Goal: Task Accomplishment & Management: Manage account settings

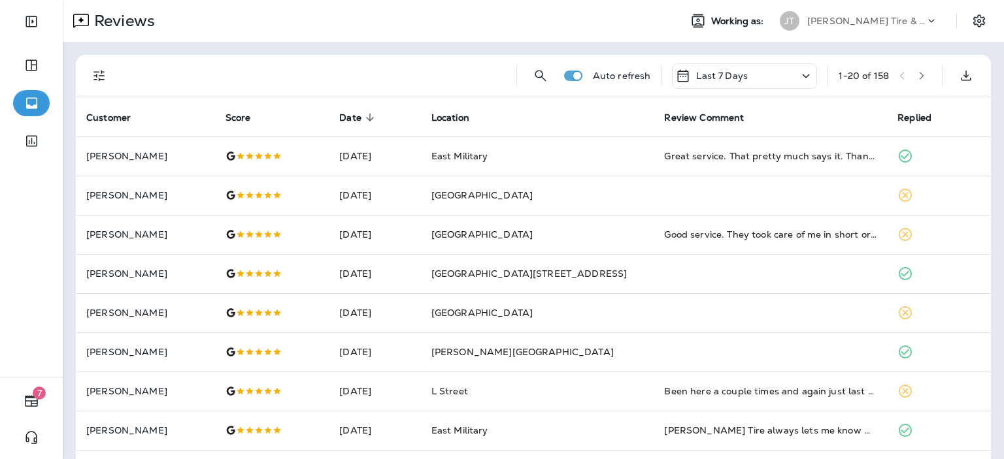
click at [847, 24] on p "[PERSON_NAME] Tire & Auto" at bounding box center [866, 21] width 118 height 10
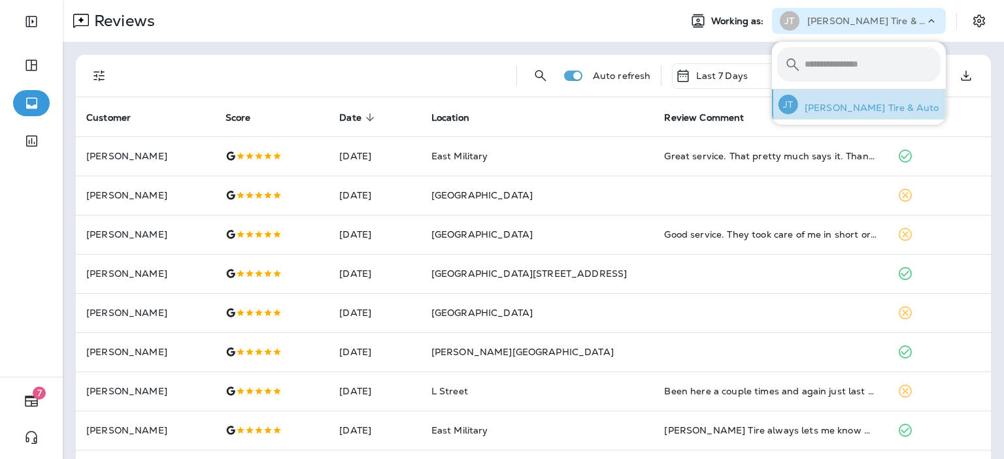
click at [823, 108] on p "[PERSON_NAME] Tire & Auto" at bounding box center [868, 108] width 141 height 10
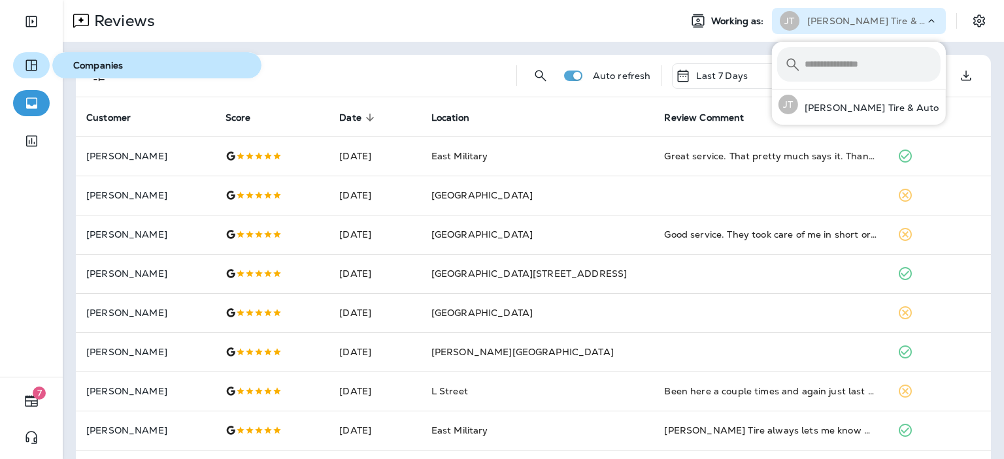
click at [24, 67] on icon "button" at bounding box center [32, 66] width 16 height 16
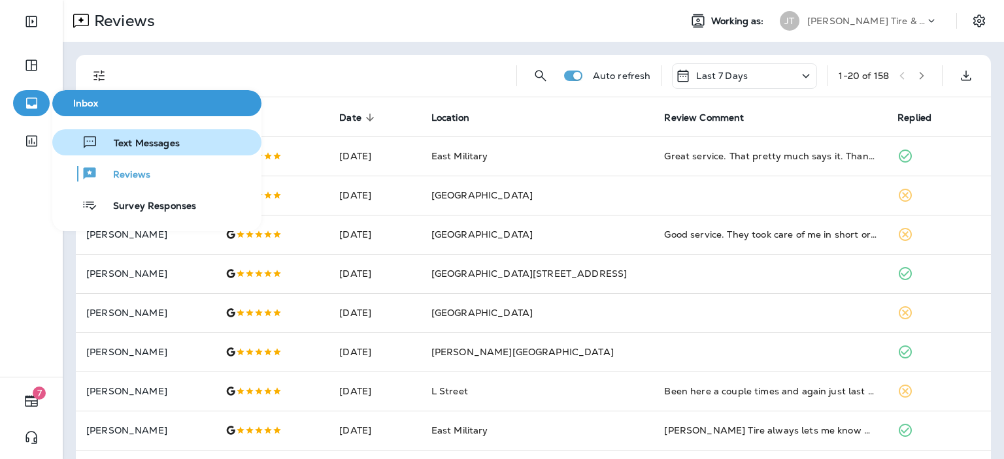
click at [129, 148] on span "Text Messages" at bounding box center [139, 144] width 82 height 12
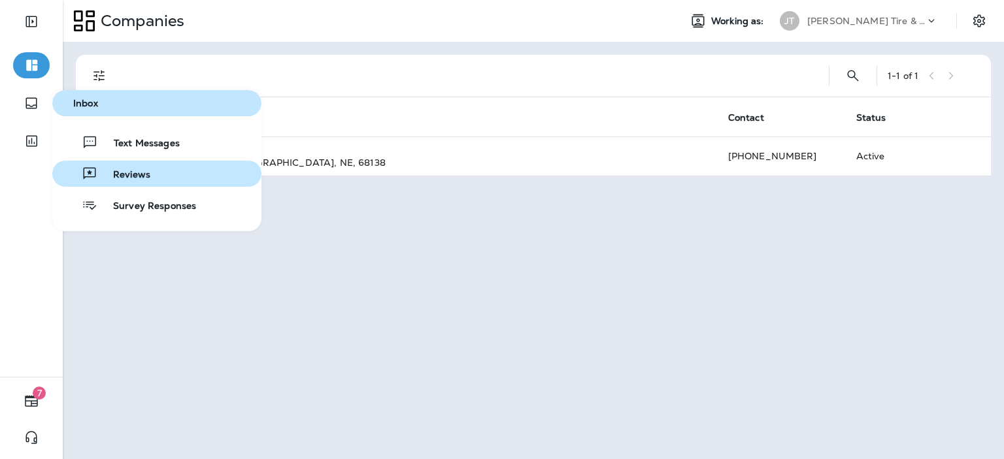
click at [144, 176] on span "Reviews" at bounding box center [123, 175] width 53 height 12
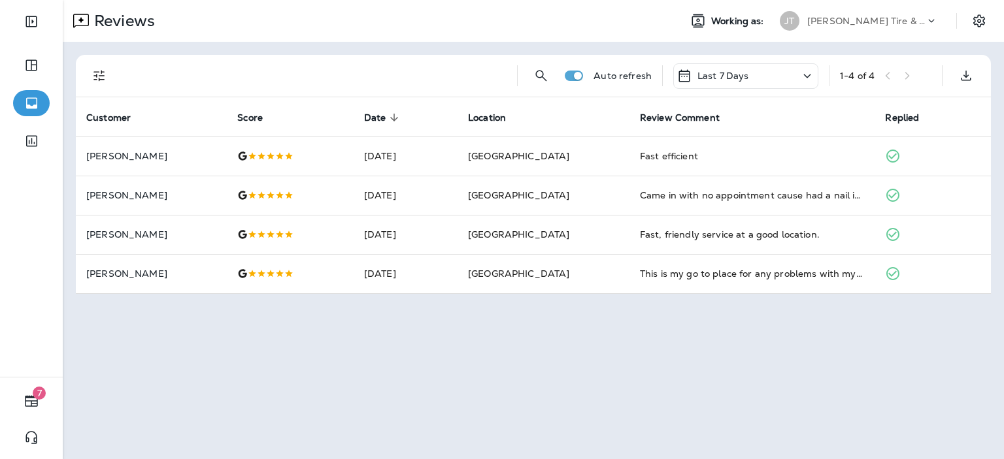
click at [731, 75] on p "Last 7 Days" at bounding box center [723, 76] width 52 height 10
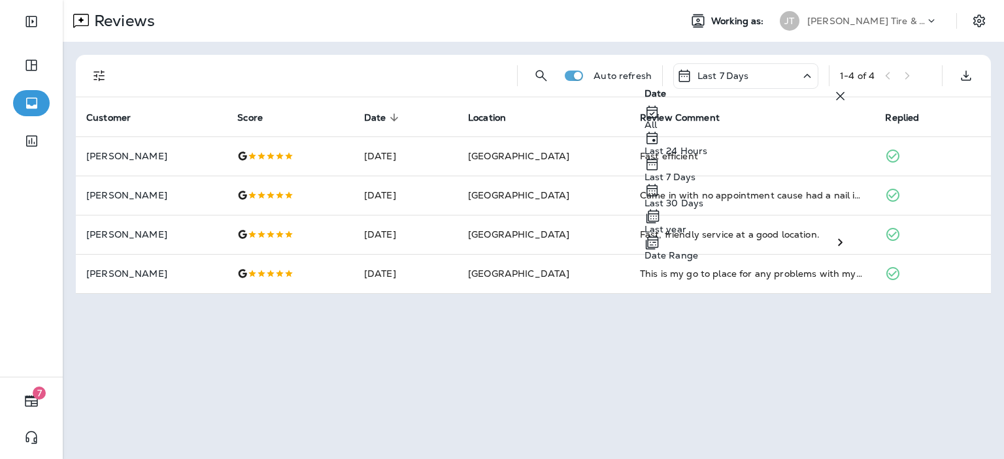
click at [712, 208] on div "Last 30 Days" at bounding box center [746, 195] width 204 height 26
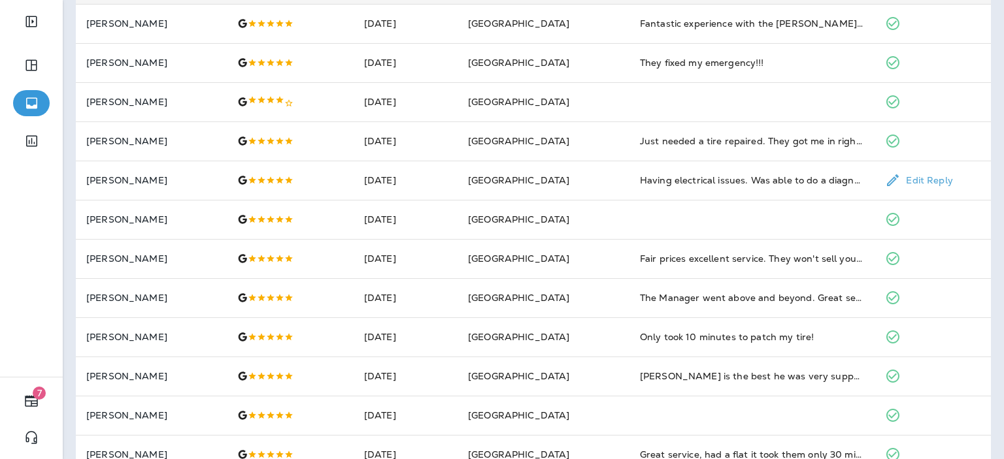
scroll to position [345, 0]
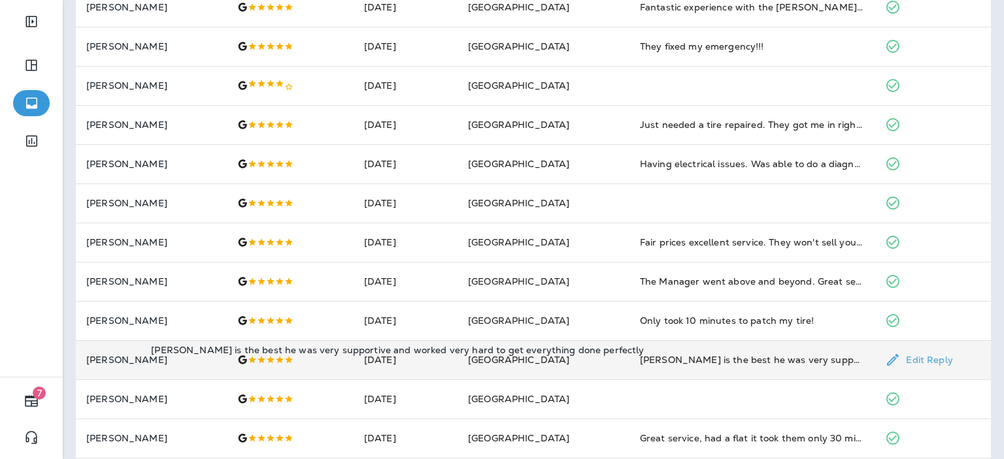
click at [776, 366] on div "Andrew is the best he was very supportive and worked very hard to get everythin…" at bounding box center [752, 360] width 225 height 13
click at [19, 16] on icon "close" at bounding box center [12, 9] width 14 height 14
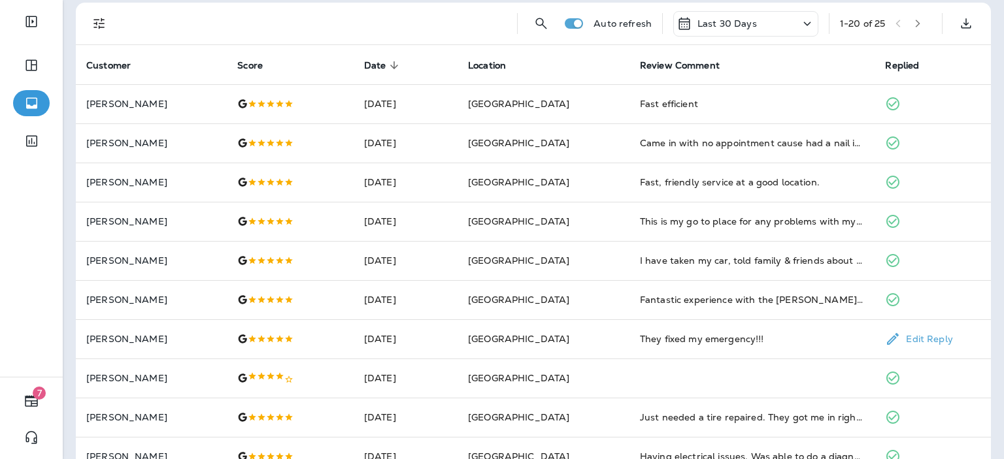
scroll to position [0, 0]
